Goal: Task Accomplishment & Management: Complete application form

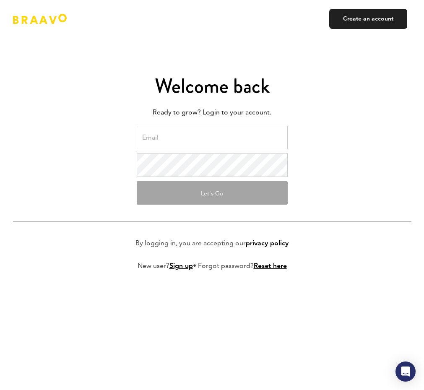
click at [199, 140] on input "email" at bounding box center [212, 137] width 151 height 23
click at [337, 144] on form "Let's Go By logging in, you are accepting our privacy policy New user? Sign up …" at bounding box center [212, 205] width 398 height 158
click at [183, 267] on link "Sign up" at bounding box center [180, 266] width 23 height 7
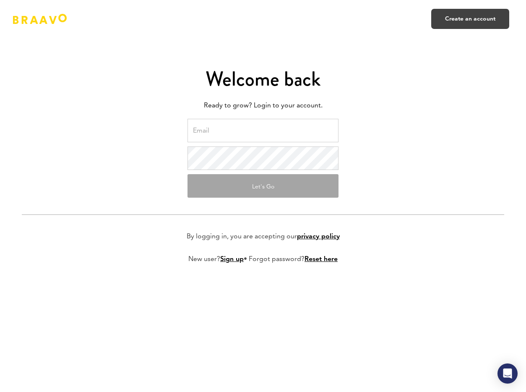
click at [423, 17] on link "Create an account" at bounding box center [470, 19] width 78 height 20
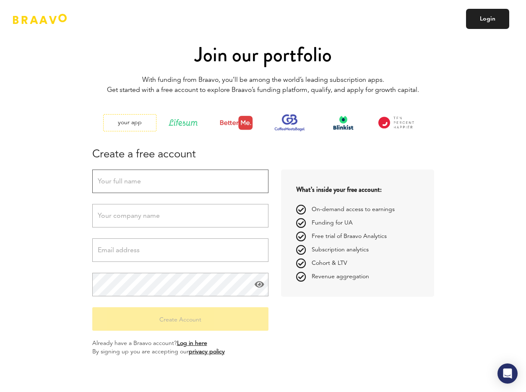
click at [181, 176] on input "text" at bounding box center [180, 180] width 176 height 23
type input "[PERSON_NAME]"
type input "[PERSON_NAME] Sound GmbH"
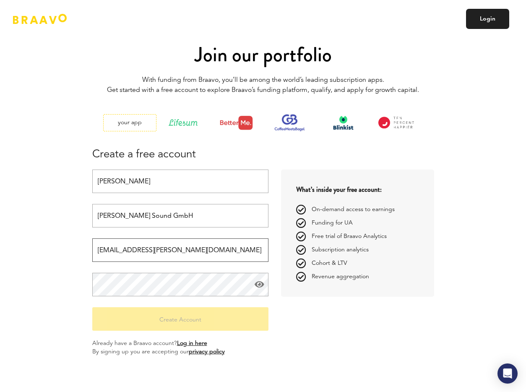
click at [92, 296] on div at bounding box center [92, 296] width 0 height 0
type input "[EMAIL_ADDRESS][PERSON_NAME][DOMAIN_NAME]"
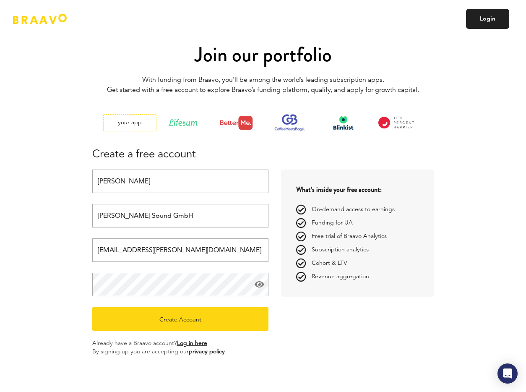
click at [317, 337] on div "Join our portfolio With funding from Braavo, you’ll be among the world’s leadin…" at bounding box center [263, 196] width 342 height 378
click at [255, 287] on span at bounding box center [259, 284] width 10 height 8
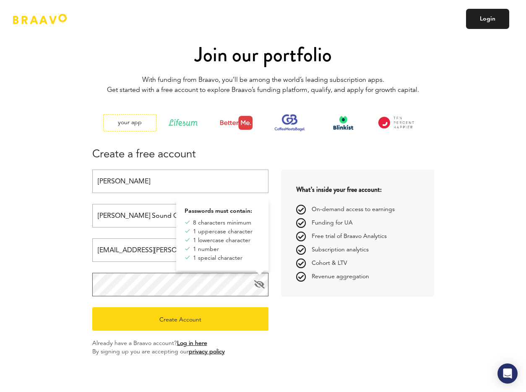
click at [66, 288] on div "Join our portfolio With funding from Braavo, you’ll be among the world’s leadin…" at bounding box center [263, 196] width 490 height 378
click at [304, 326] on div "[PERSON_NAME] [PERSON_NAME] Sound GmbH [EMAIL_ADDRESS][PERSON_NAME][DOMAIN_NAME…" at bounding box center [263, 249] width 342 height 161
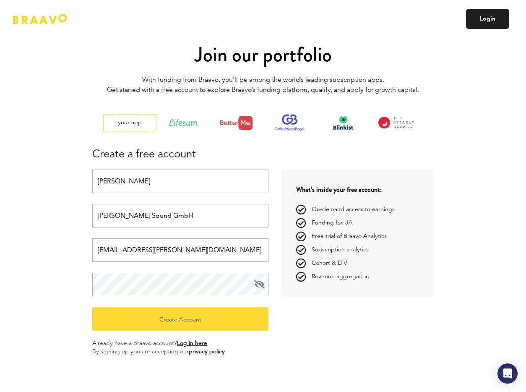
click at [197, 323] on button "Create Account" at bounding box center [180, 318] width 176 height 23
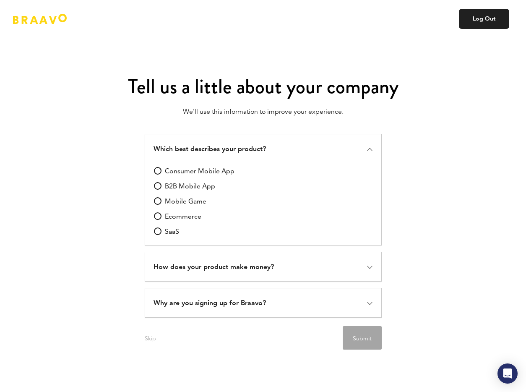
click at [213, 171] on span "Consumer Mobile App" at bounding box center [200, 171] width 70 height 12
radio App "true"
click at [359, 336] on button "Submit" at bounding box center [361, 337] width 39 height 23
